Goal: Transaction & Acquisition: Purchase product/service

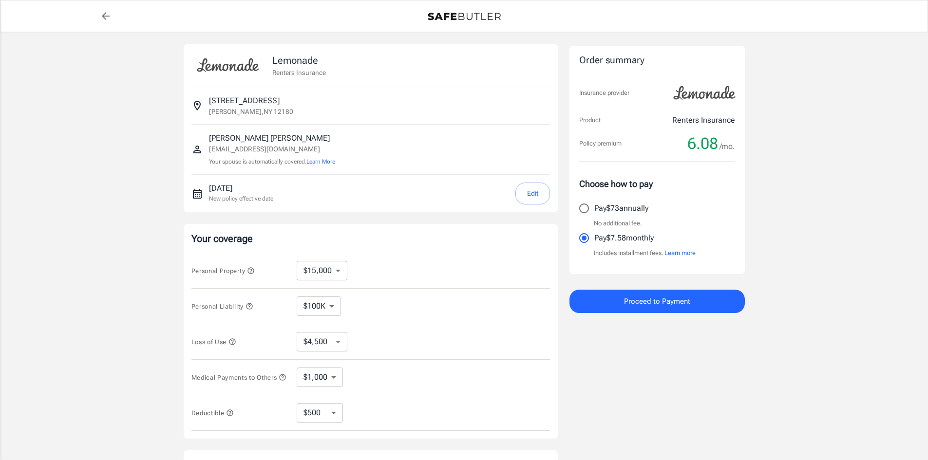
select select "15000"
select select "500"
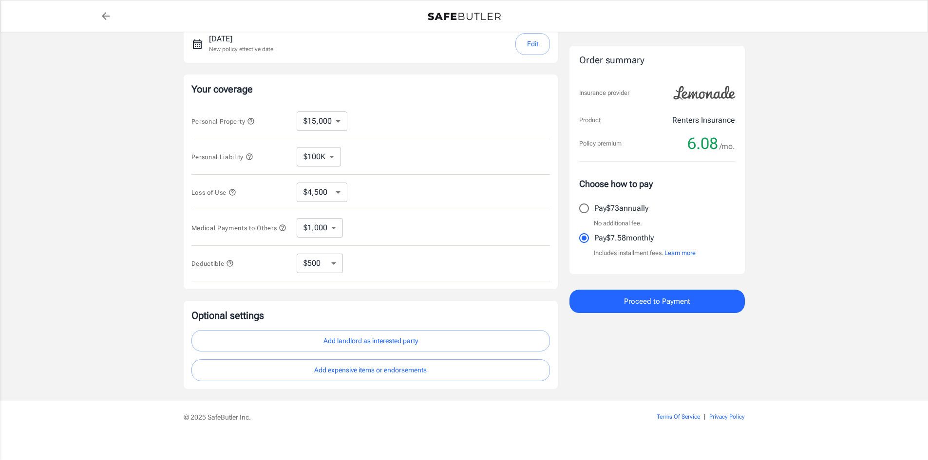
scroll to position [162, 0]
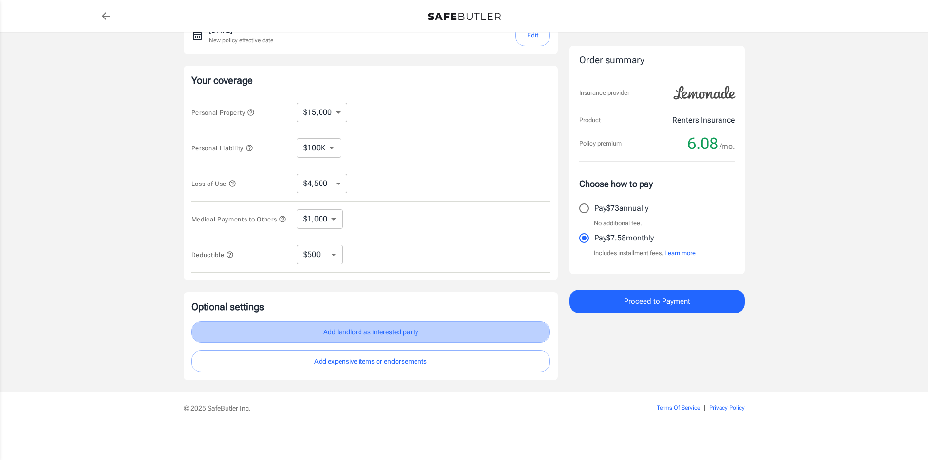
click at [374, 331] on button "Add landlord as interested party" at bounding box center [370, 333] width 359 height 22
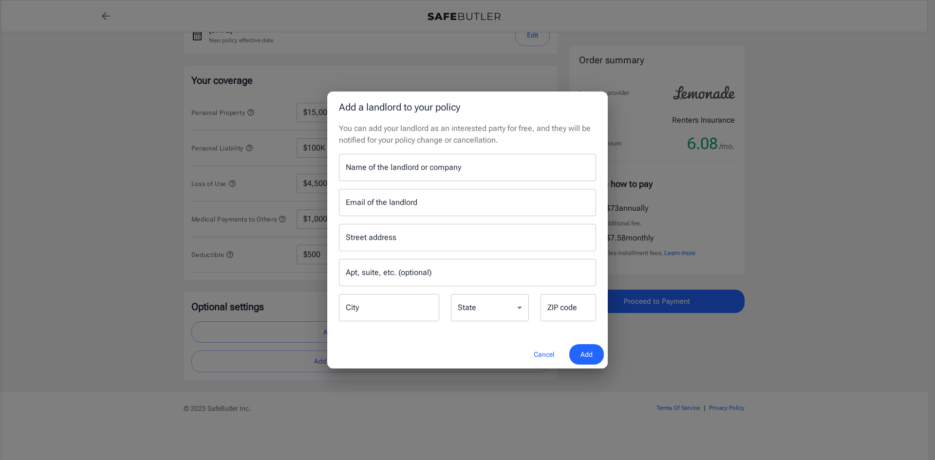
click at [384, 175] on input "Name of the landlord or company" at bounding box center [467, 167] width 257 height 27
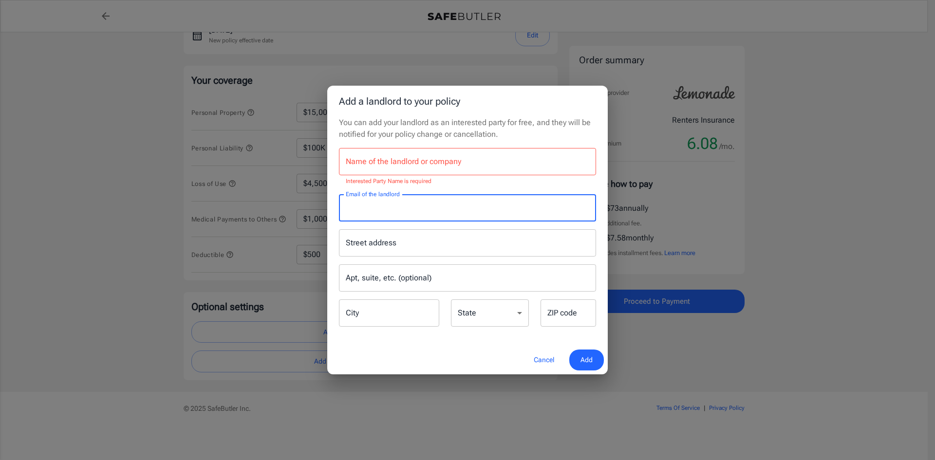
click at [383, 209] on input "Email of the landlord" at bounding box center [467, 207] width 257 height 27
paste input "[PERSON_NAME][EMAIL_ADDRESS][DOMAIN_NAME]"
type input "[PERSON_NAME][EMAIL_ADDRESS][DOMAIN_NAME]"
click at [412, 164] on input "Name of the landlord or company" at bounding box center [467, 161] width 257 height 27
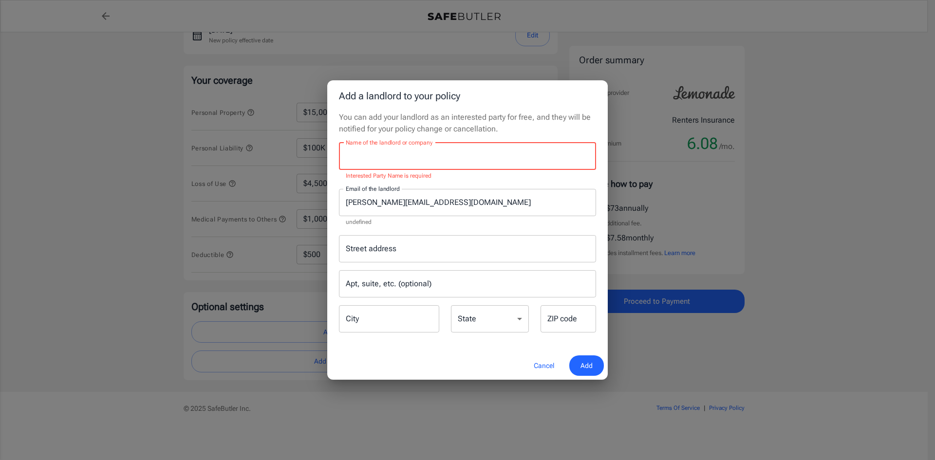
click at [423, 157] on input "Name of the landlord or company" at bounding box center [467, 156] width 257 height 27
paste input "[PERSON_NAME]"
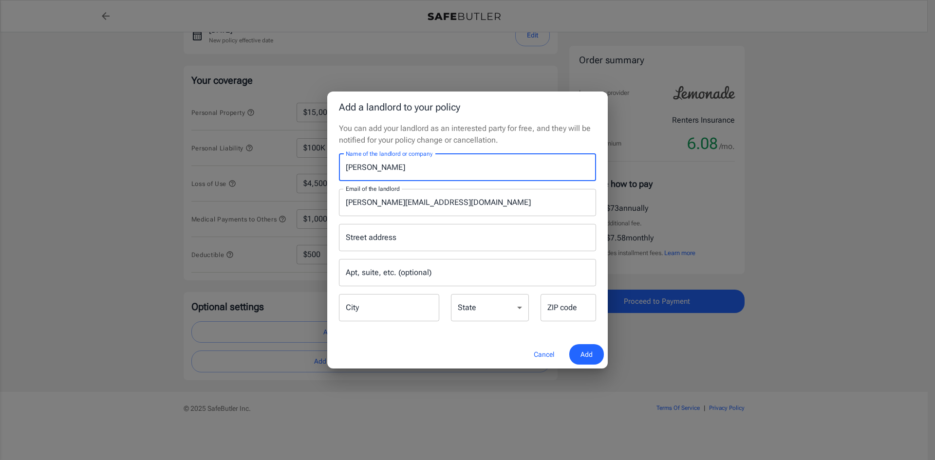
type input "[PERSON_NAME]"
click at [397, 239] on input "Street address" at bounding box center [467, 238] width 248 height 19
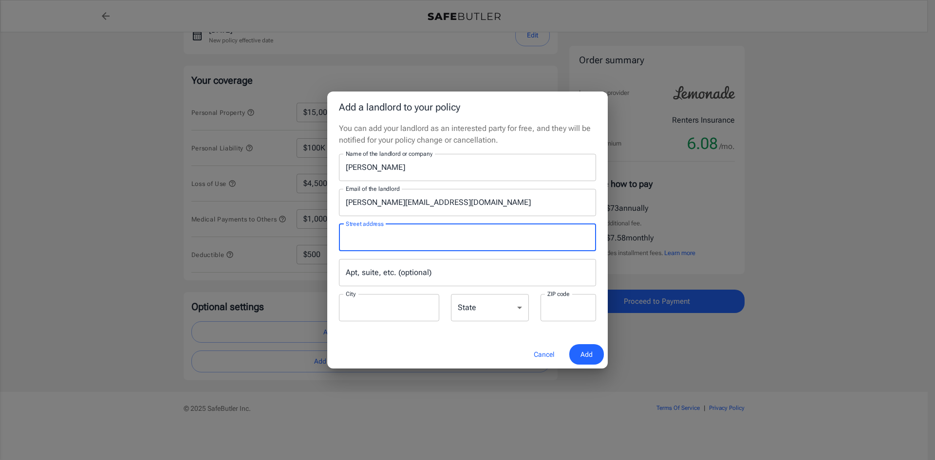
type input "2000 6th av"
type input "[PERSON_NAME]"
type input "12180"
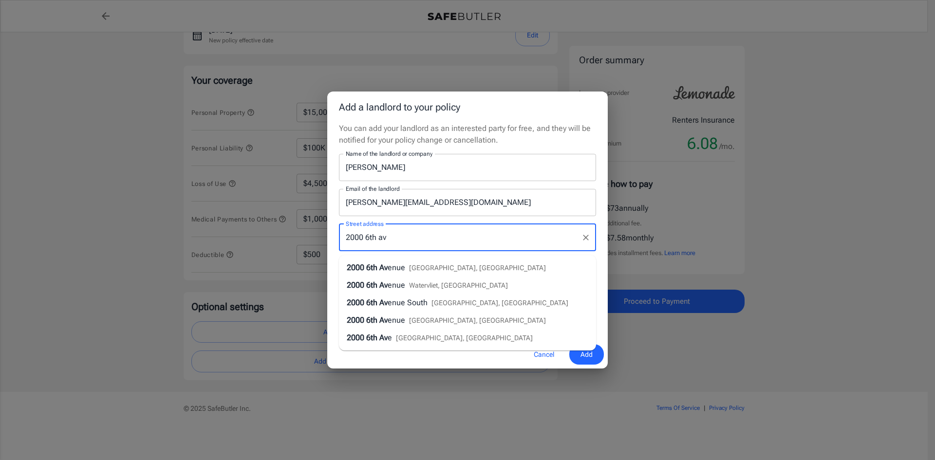
click at [400, 264] on span "enue" at bounding box center [397, 267] width 18 height 9
type input "[STREET_ADDRESS]"
type input "[PERSON_NAME]"
select select "NY"
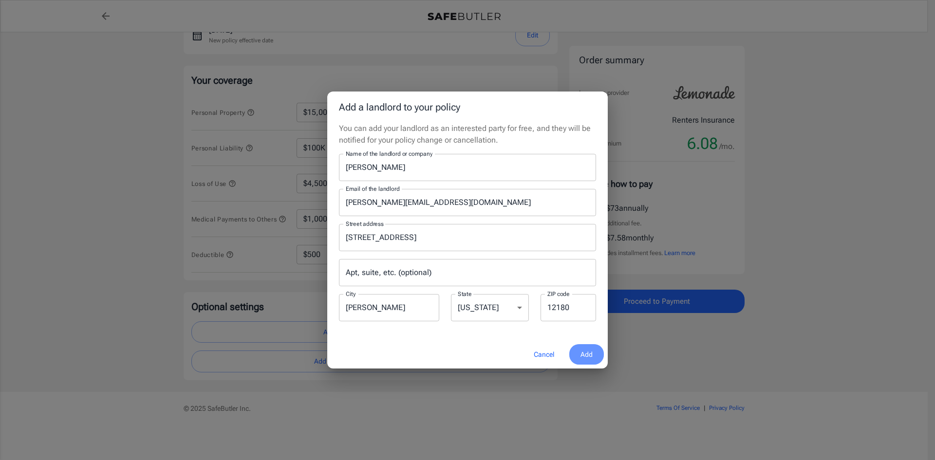
click at [589, 360] on span "Add" at bounding box center [587, 355] width 12 height 12
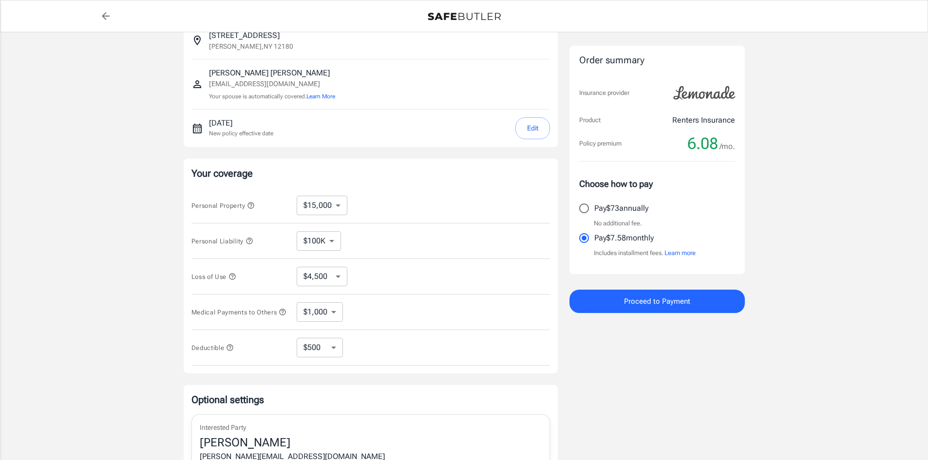
scroll to position [0, 0]
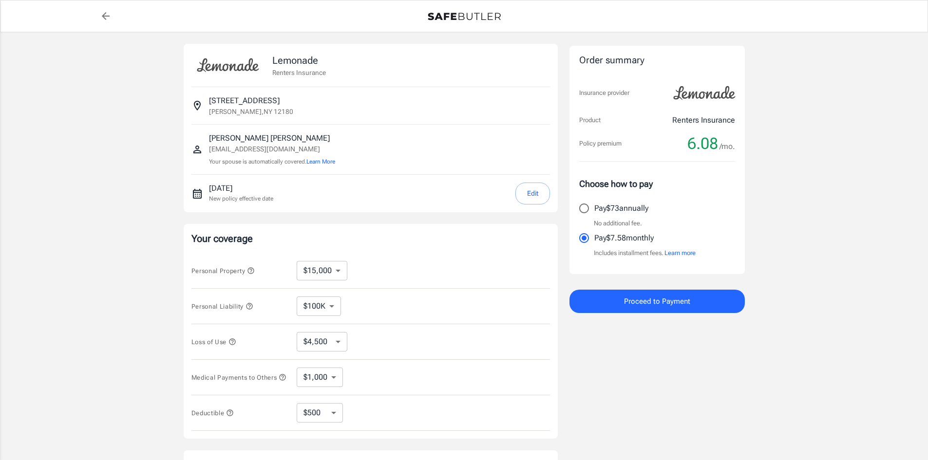
click at [684, 249] on button "Learn more" at bounding box center [680, 253] width 31 height 10
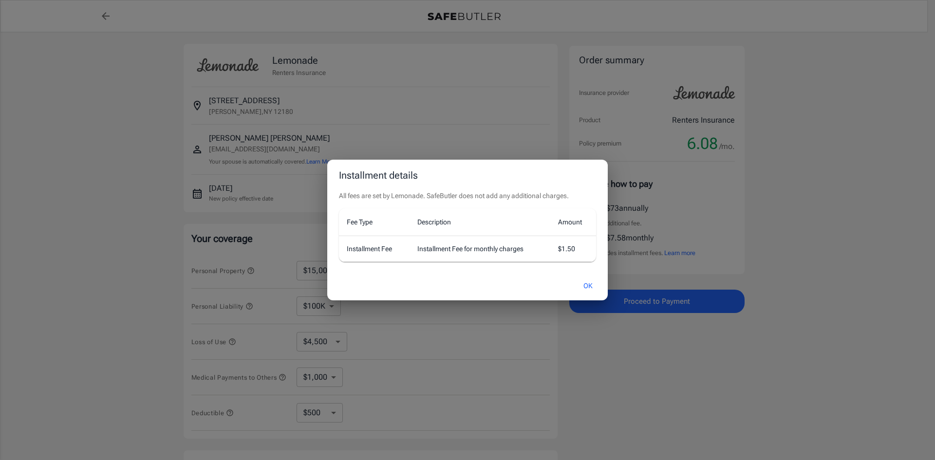
click at [590, 290] on button "OK" at bounding box center [588, 286] width 32 height 21
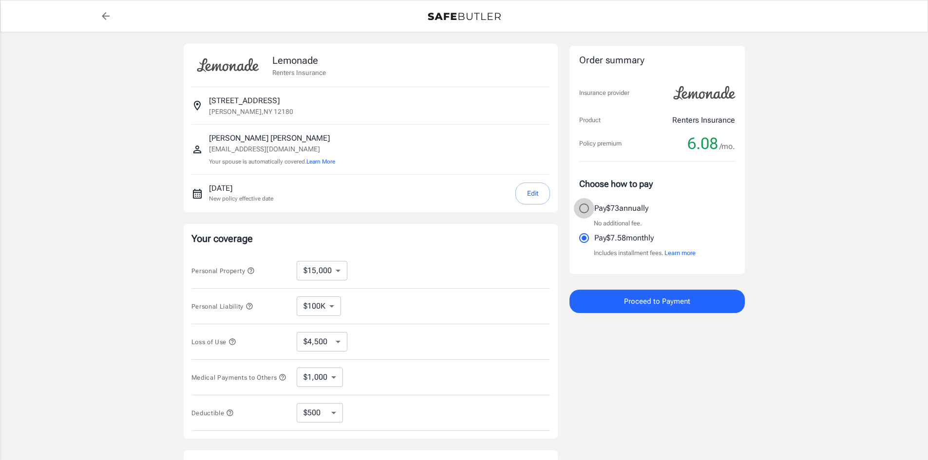
click at [591, 206] on input "Pay $73 annually" at bounding box center [584, 208] width 20 height 20
radio input "true"
click at [595, 238] on p "Pay $7.58 monthly" at bounding box center [623, 238] width 59 height 12
click at [594, 238] on input "Pay $7.58 monthly" at bounding box center [584, 238] width 20 height 20
radio input "true"
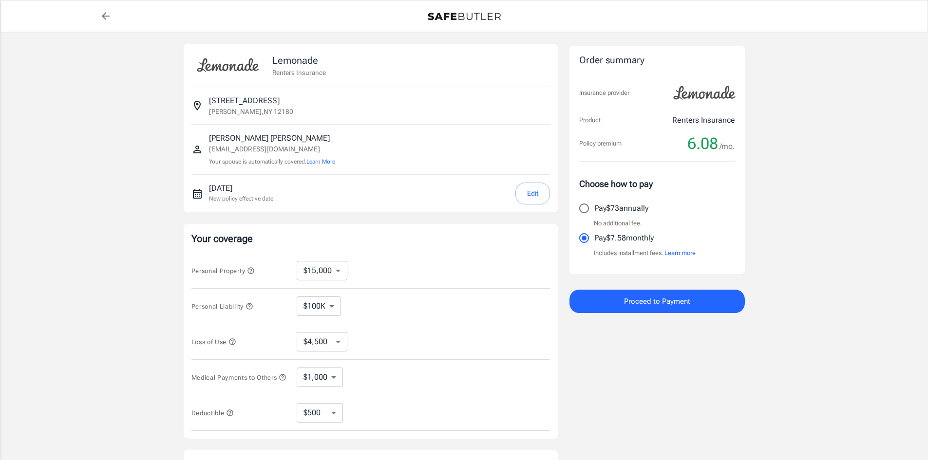
click at [631, 311] on button "Proceed to Payment" at bounding box center [657, 301] width 175 height 23
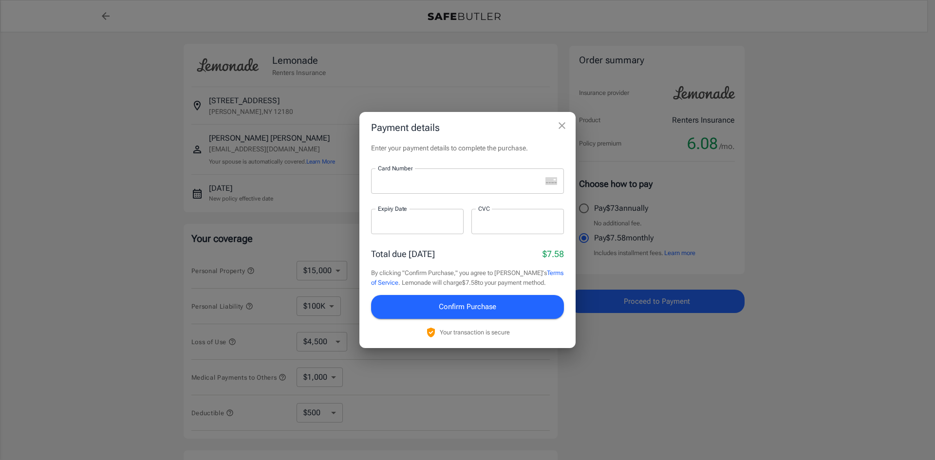
click at [430, 190] on div at bounding box center [456, 181] width 171 height 25
click at [561, 124] on icon "close" at bounding box center [562, 126] width 12 height 12
